Goal: Task Accomplishment & Management: Manage account settings

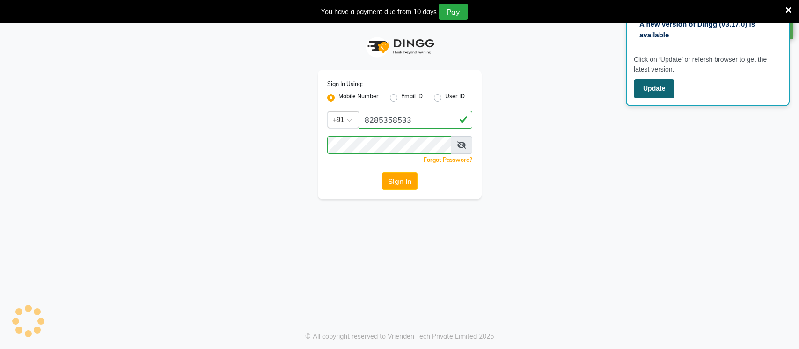
click at [656, 88] on button "Update" at bounding box center [653, 88] width 41 height 19
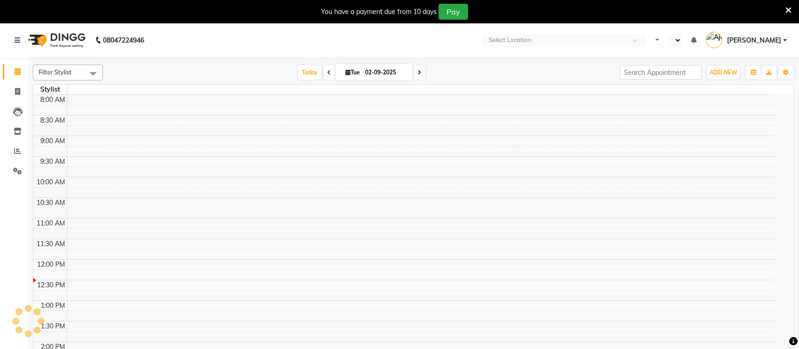
select select "en"
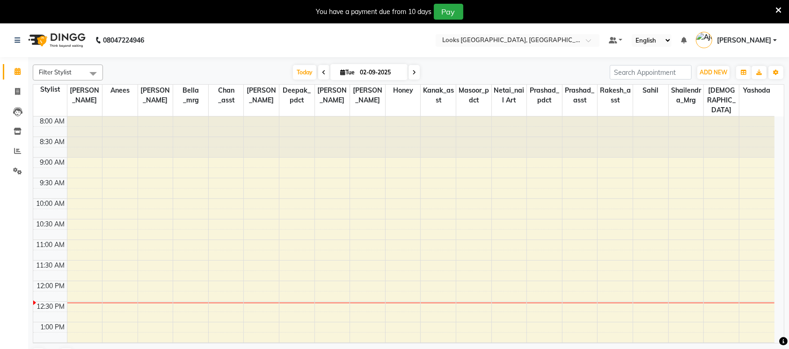
click at [778, 9] on icon at bounding box center [778, 10] width 6 height 8
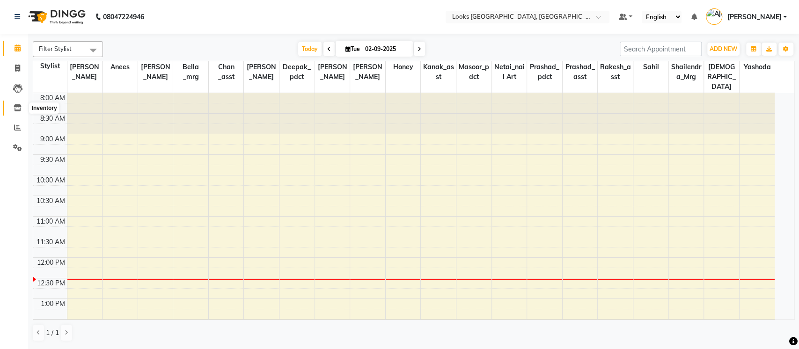
click at [17, 109] on icon at bounding box center [18, 107] width 8 height 7
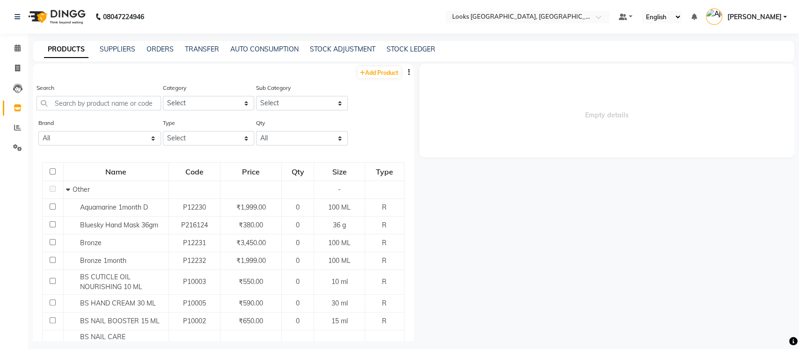
click at [17, 109] on icon at bounding box center [18, 107] width 8 height 7
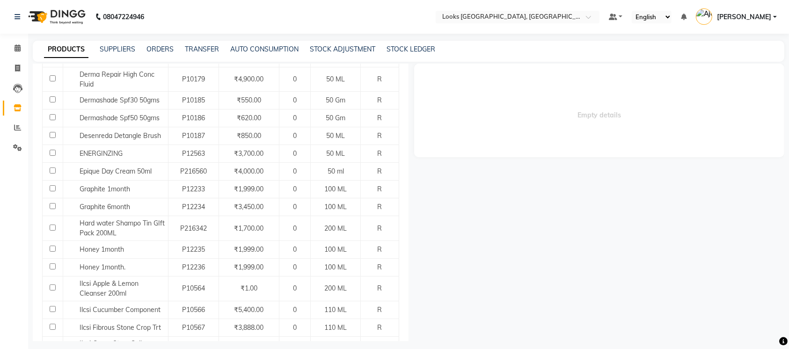
scroll to position [497, 0]
